Goal: Information Seeking & Learning: Learn about a topic

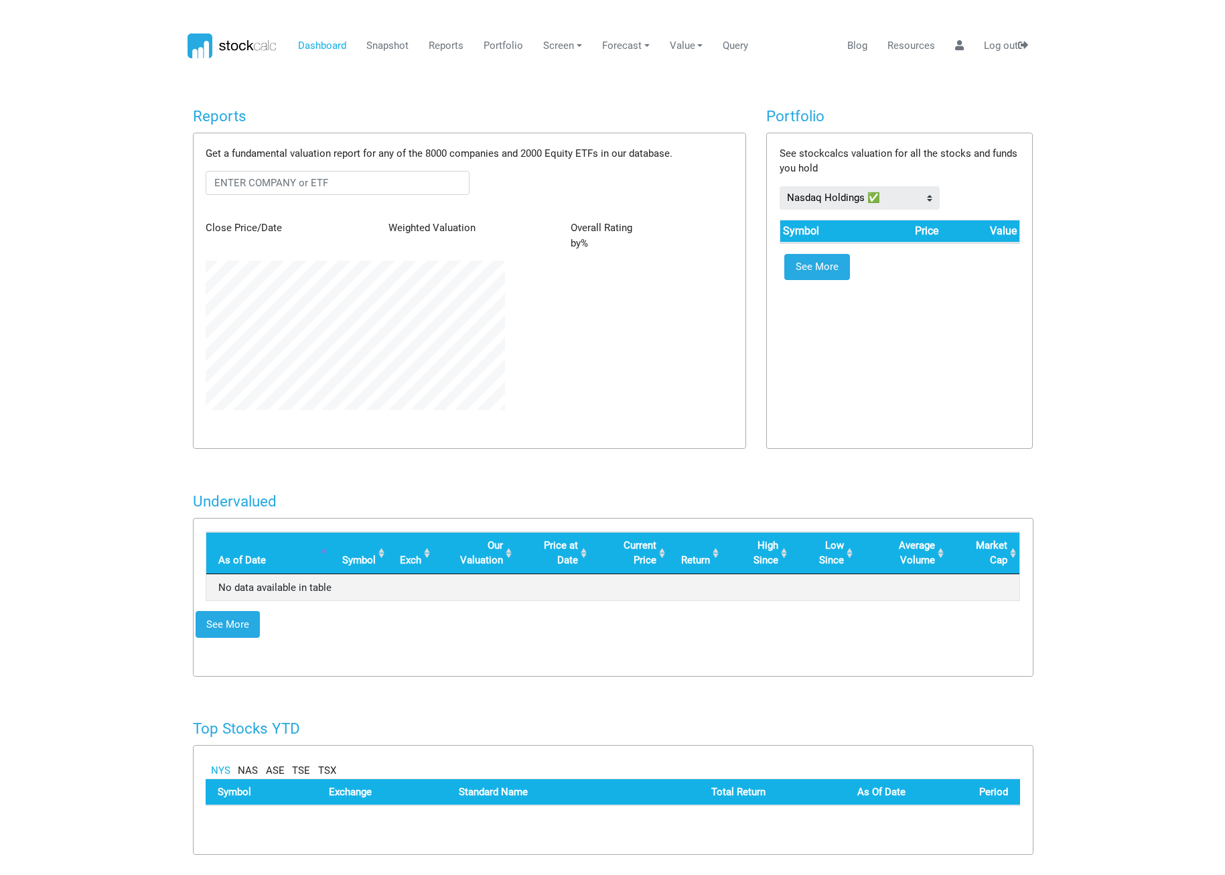
scroll to position [149, 319]
click at [433, 46] on link "Reports" at bounding box center [441, 45] width 45 height 25
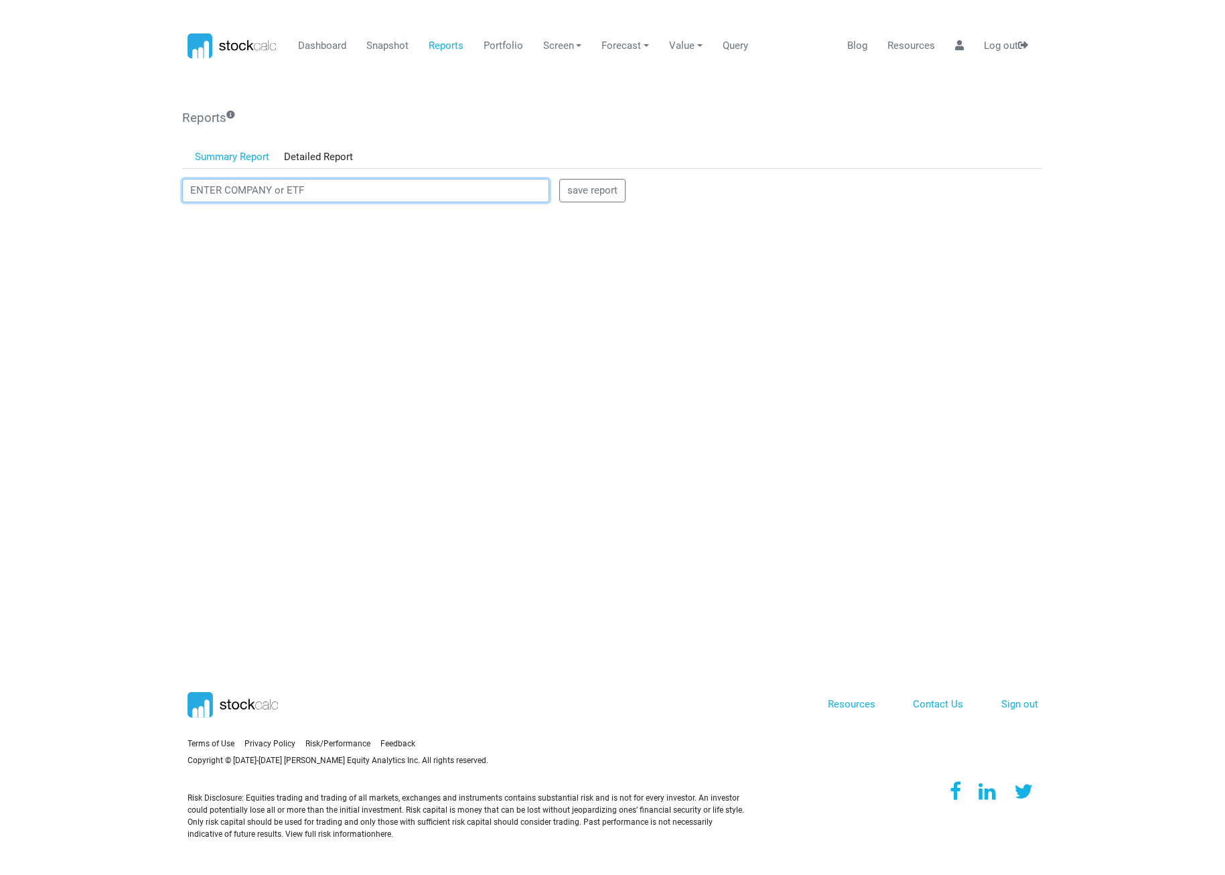
click at [352, 188] on input "text" at bounding box center [365, 191] width 367 height 24
type input "ivv"
drag, startPoint x: 313, startPoint y: 185, endPoint x: 139, endPoint y: 185, distance: 173.5
click at [139, 185] on body "Dashboard Snapshot Reports Portfolio Screen Stock Screener Sector ETF Industry …" at bounding box center [612, 437] width 1225 height 875
click at [428, 108] on div "Reports Get a fundamental valuation report for any of the 8000 companies and 20…" at bounding box center [612, 364] width 871 height 524
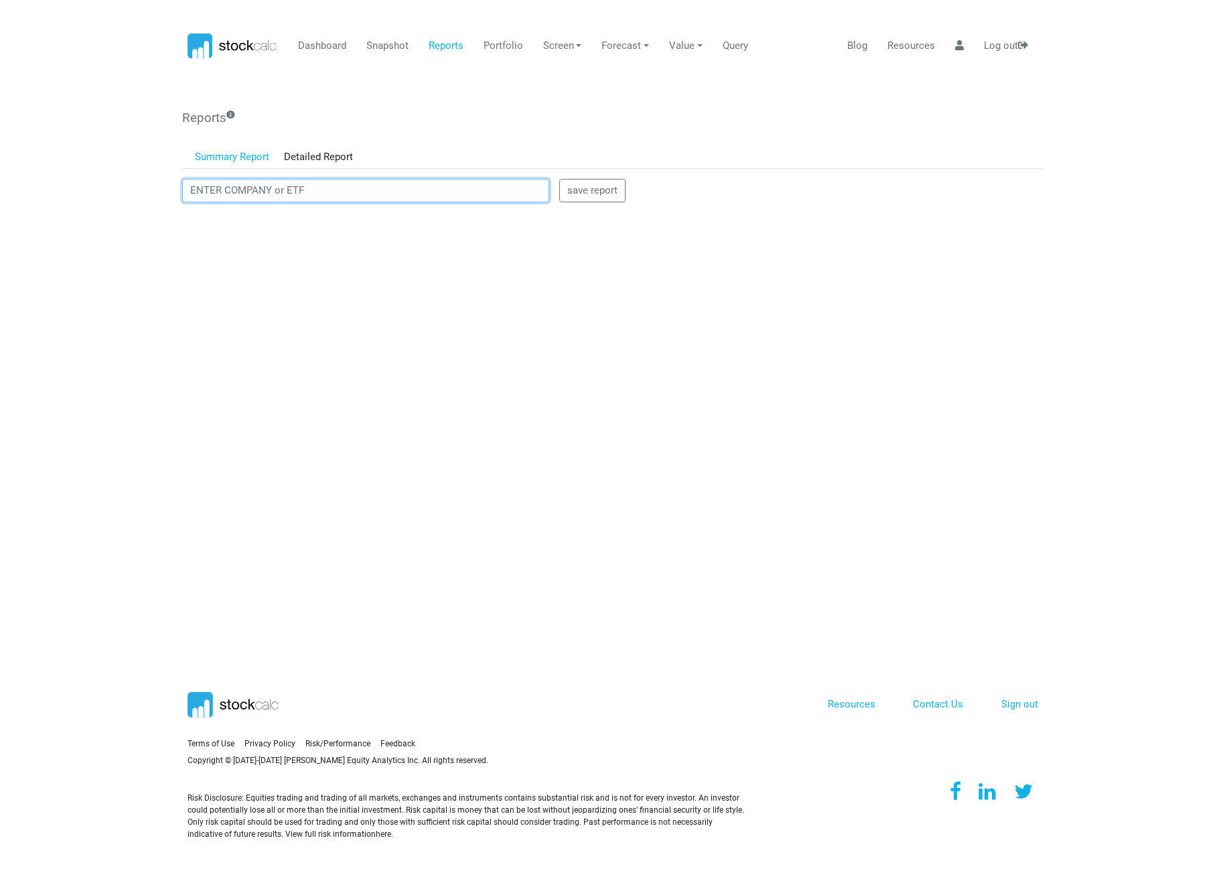
click at [340, 190] on input "text" at bounding box center [365, 191] width 367 height 24
click at [333, 208] on span "iShares Core S&P 500 ETF" at bounding box center [316, 211] width 141 height 12
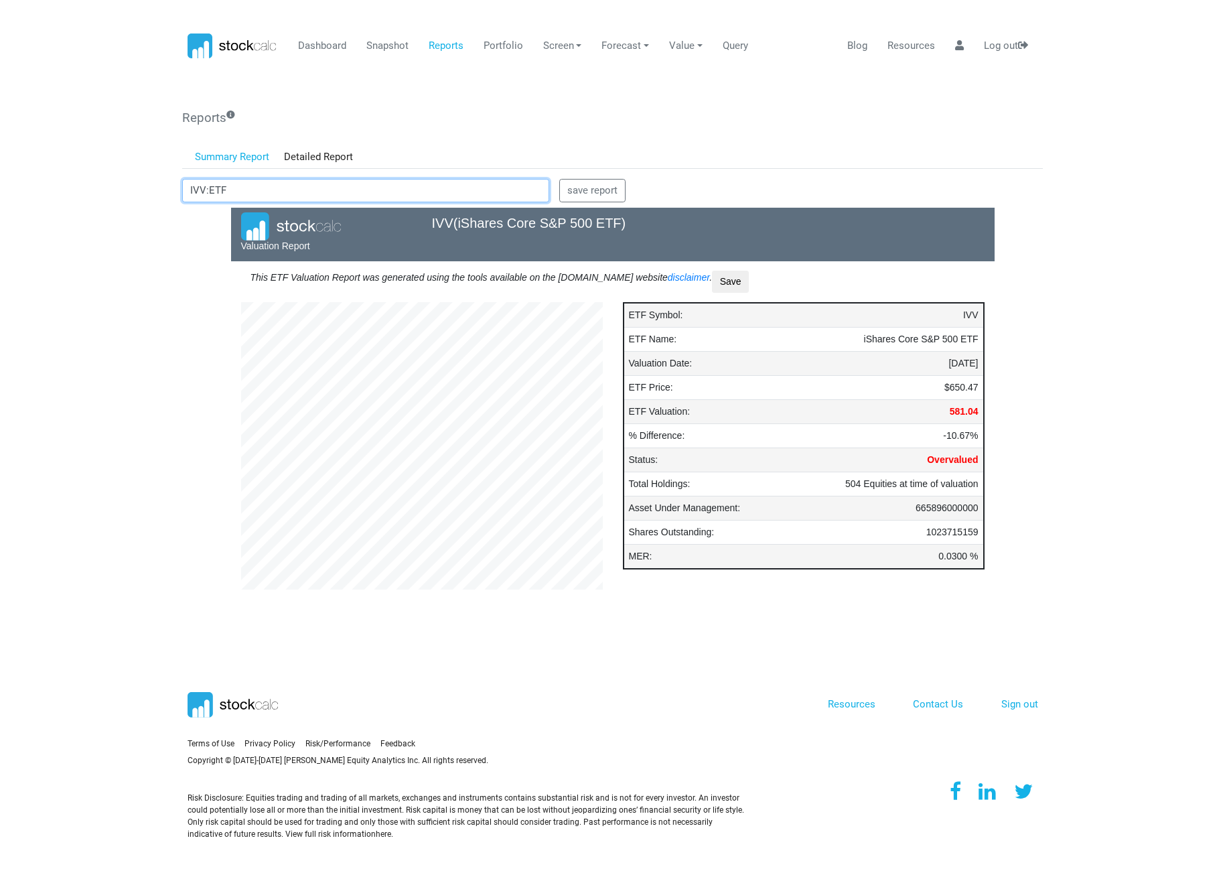
scroll to position [362, 382]
drag, startPoint x: 316, startPoint y: 196, endPoint x: 113, endPoint y: 205, distance: 203.8
click at [113, 205] on body "Dashboard Snapshot Reports Portfolio Screen Stock Screener Sector ETF Industry …" at bounding box center [612, 437] width 1225 height 875
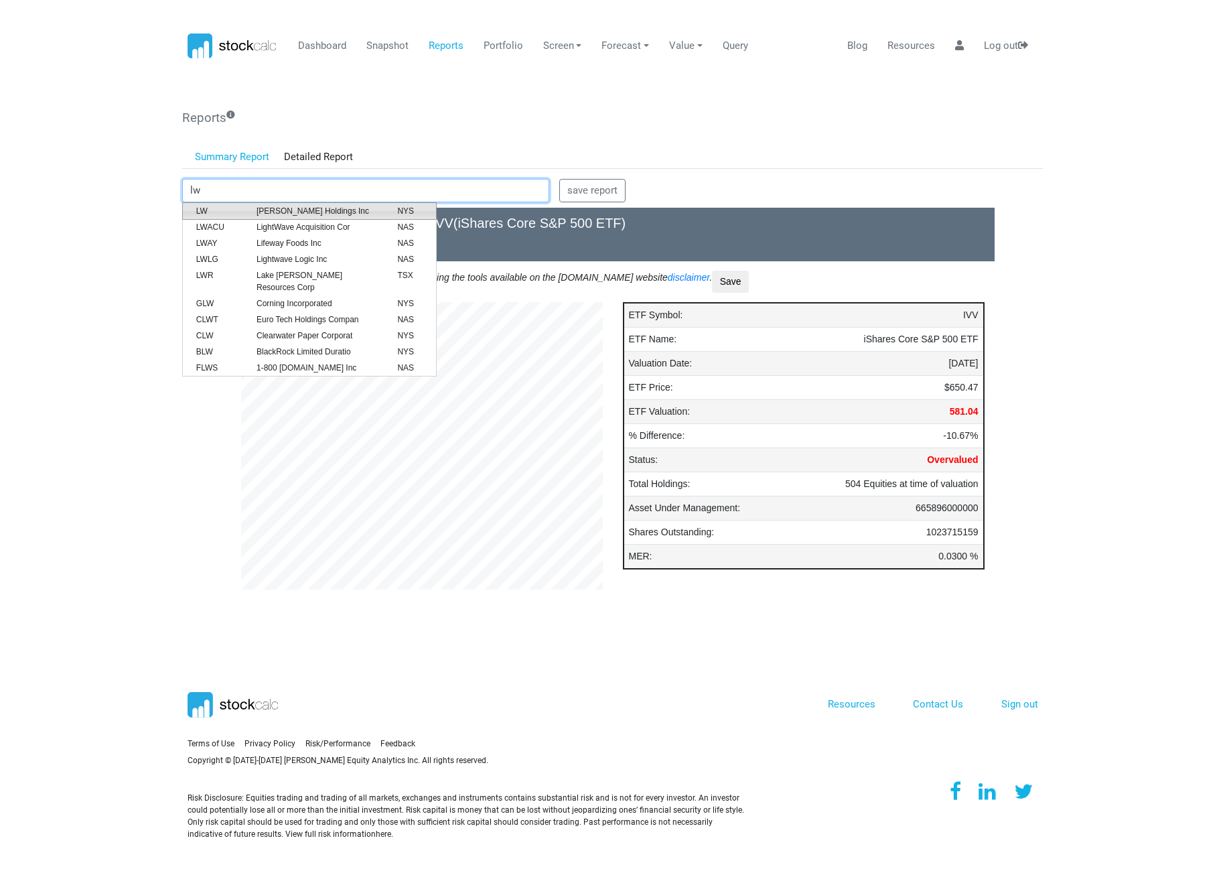
click at [263, 203] on li "LW Lamb Weston Holdings Inc NYS" at bounding box center [309, 210] width 254 height 17
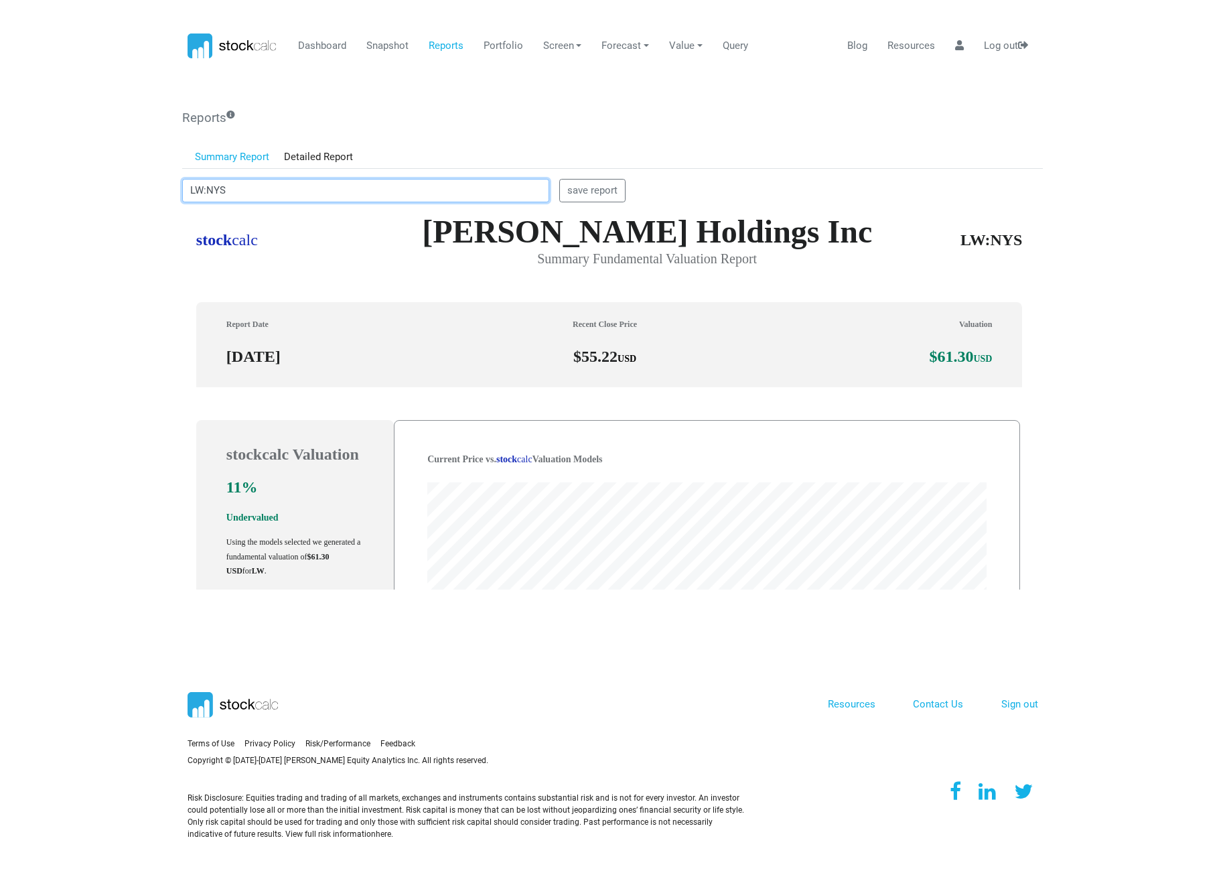
scroll to position [382, 851]
drag, startPoint x: 241, startPoint y: 192, endPoint x: 130, endPoint y: 189, distance: 111.2
click at [130, 189] on body "Dashboard Snapshot Reports Portfolio Screen Stock Screener Sector ETF Industry …" at bounding box center [612, 437] width 1225 height 875
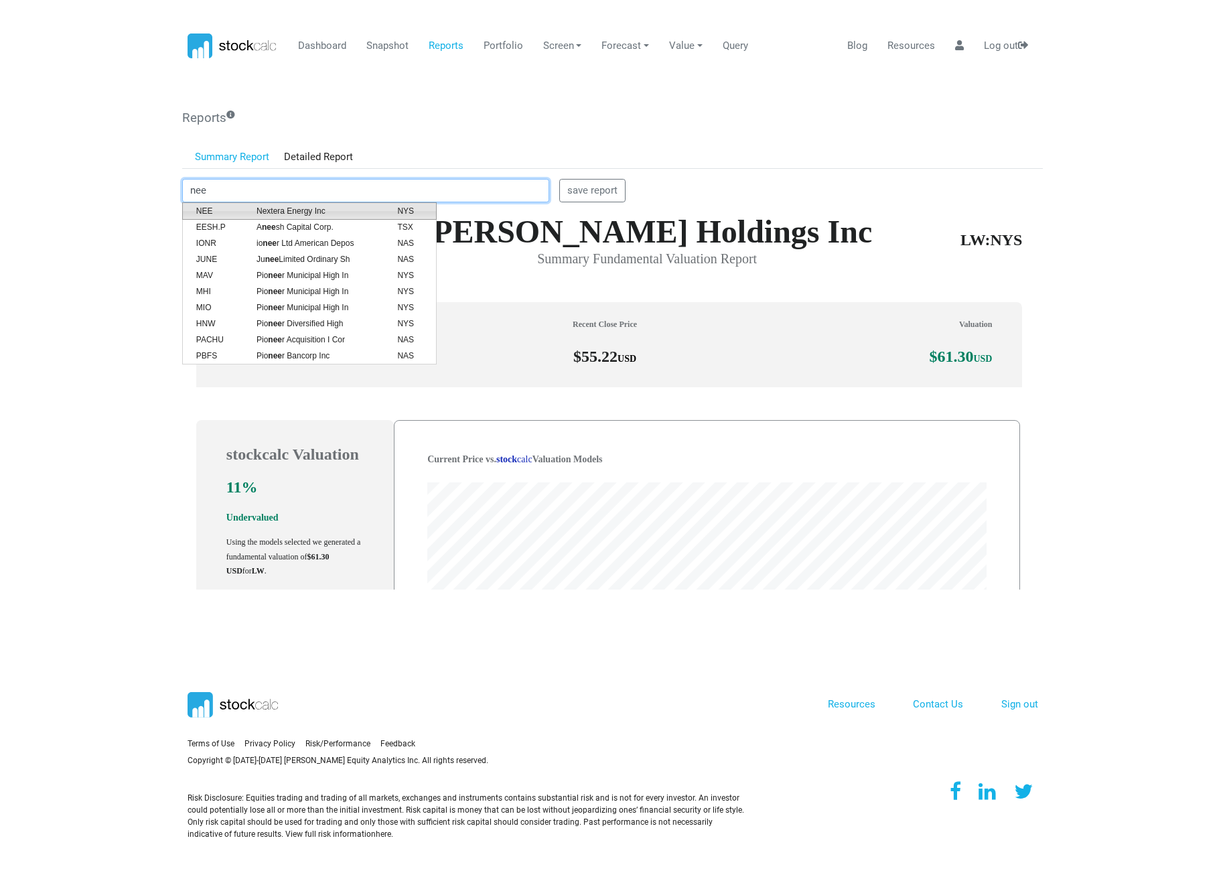
click at [226, 208] on span "NEE" at bounding box center [216, 211] width 60 height 12
type input "NEE:NYS"
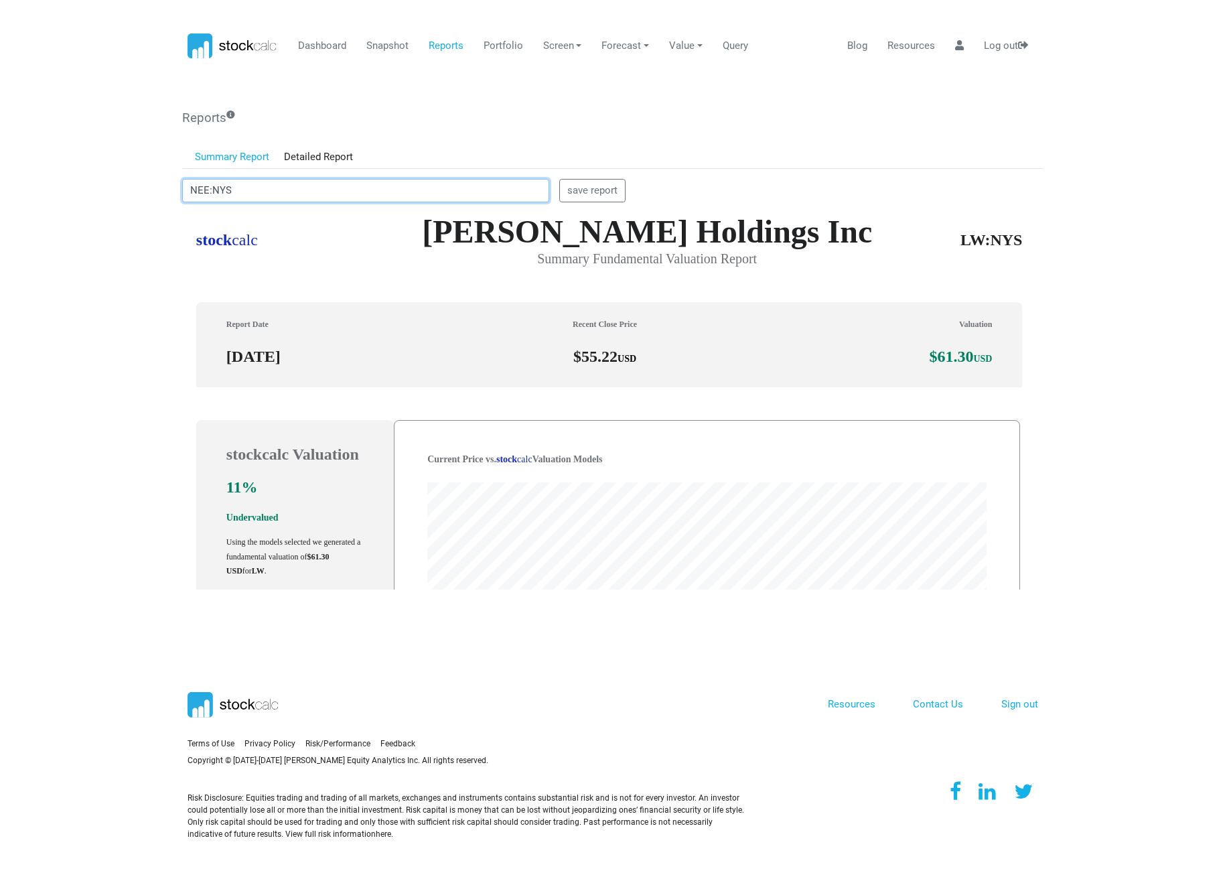
drag, startPoint x: 365, startPoint y: 188, endPoint x: 130, endPoint y: 190, distance: 235.1
click at [130, 190] on body "Dashboard Snapshot Reports Portfolio Screen Stock Screener Sector ETF Industry …" at bounding box center [612, 437] width 1225 height 875
type input "nee"
